Goal: Information Seeking & Learning: Learn about a topic

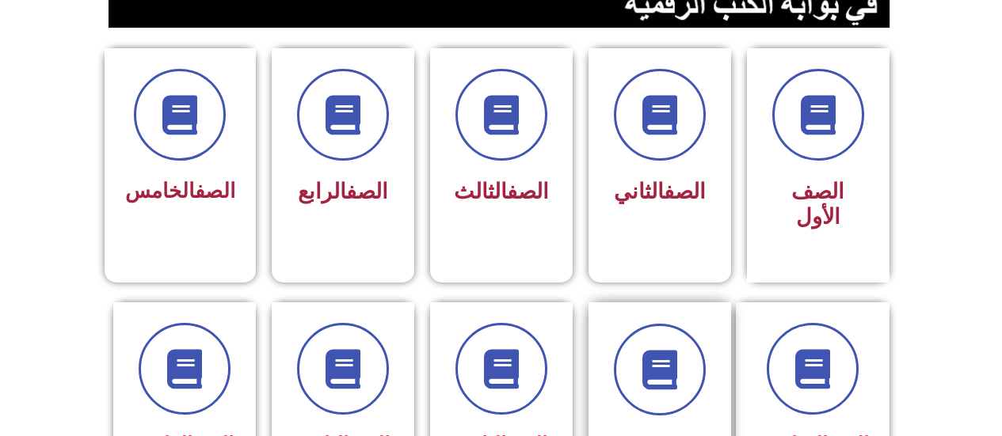
scroll to position [475, 0]
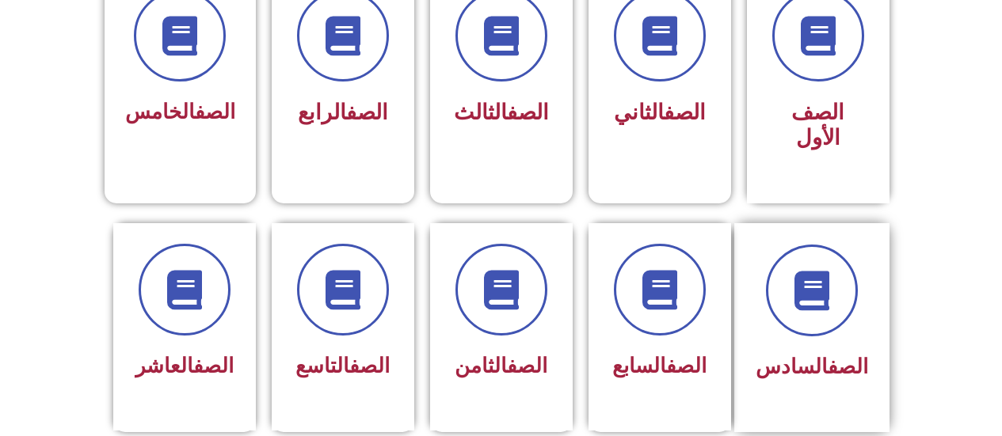
drag, startPoint x: 844, startPoint y: 315, endPoint x: 832, endPoint y: 316, distance: 12.7
click at [835, 316] on div "الصف السادس" at bounding box center [812, 316] width 112 height 143
click at [832, 323] on div "الصف السادس" at bounding box center [812, 316] width 112 height 143
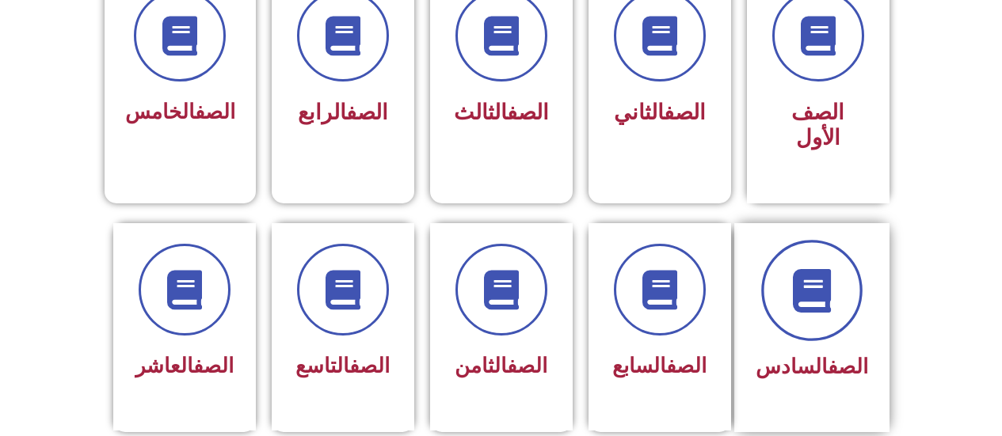
click at [828, 291] on span at bounding box center [811, 290] width 101 height 101
click at [829, 287] on span at bounding box center [811, 290] width 101 height 101
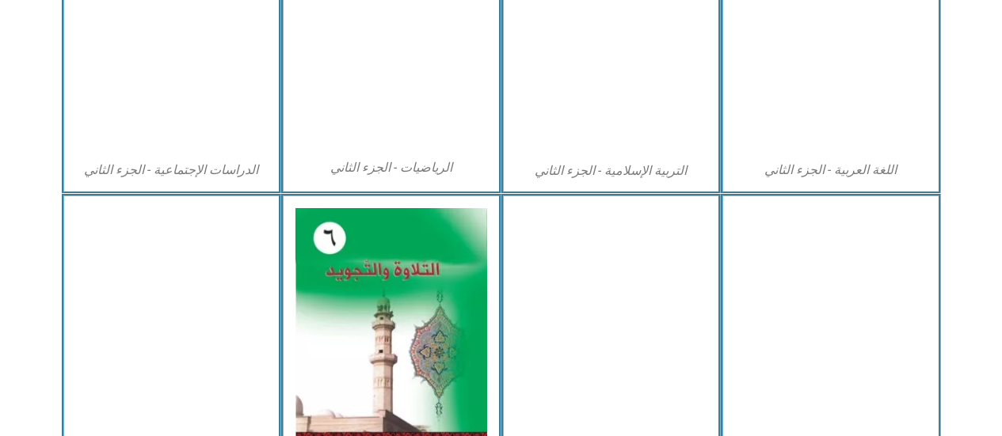
scroll to position [950, 0]
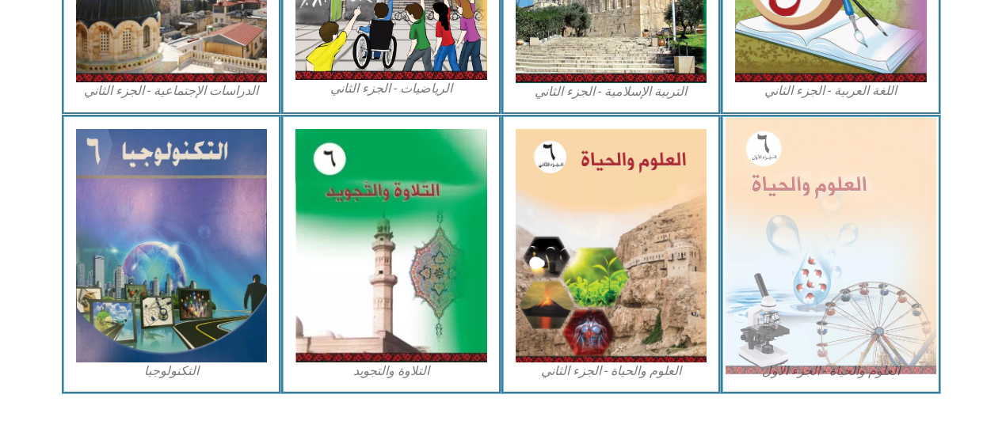
click at [847, 210] on img at bounding box center [831, 245] width 211 height 257
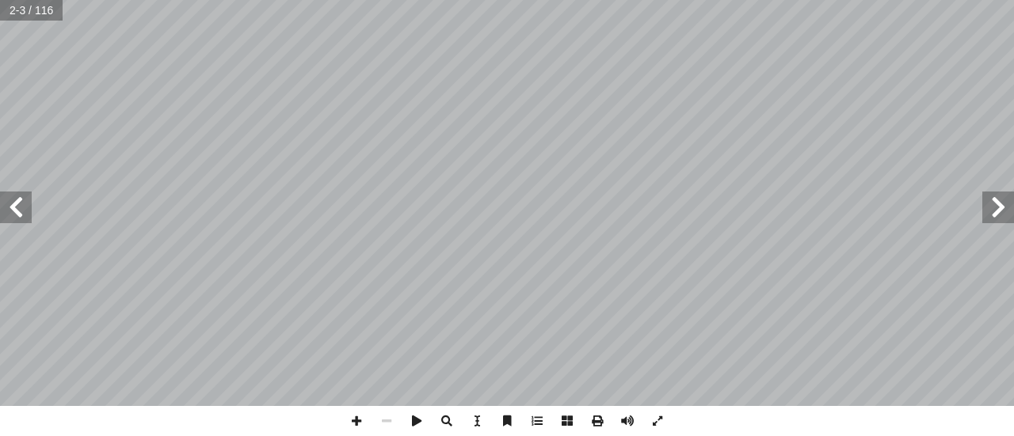
click at [21, 219] on span at bounding box center [16, 208] width 32 height 32
click at [390, 422] on span at bounding box center [386, 421] width 30 height 30
click at [391, 420] on span at bounding box center [386, 421] width 30 height 30
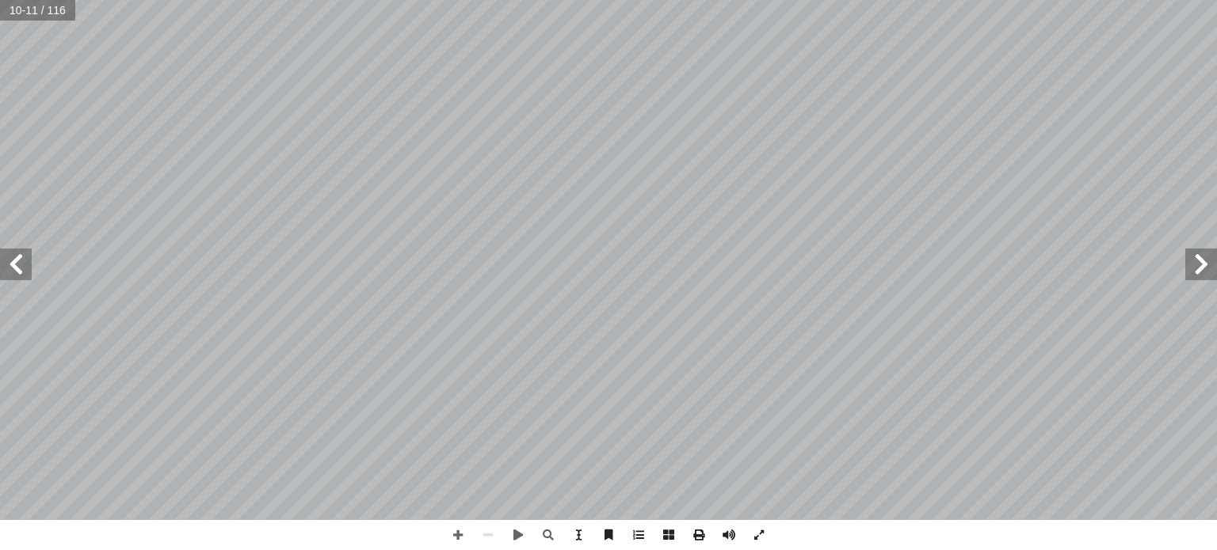
click at [96, 0] on html "الصفحة الرئيسية الصف الأول الصف الثاني الصف الثالث الصف الرابع الصف الخامس الصف…" at bounding box center [608, 72] width 1217 height 144
